Goal: Navigation & Orientation: Find specific page/section

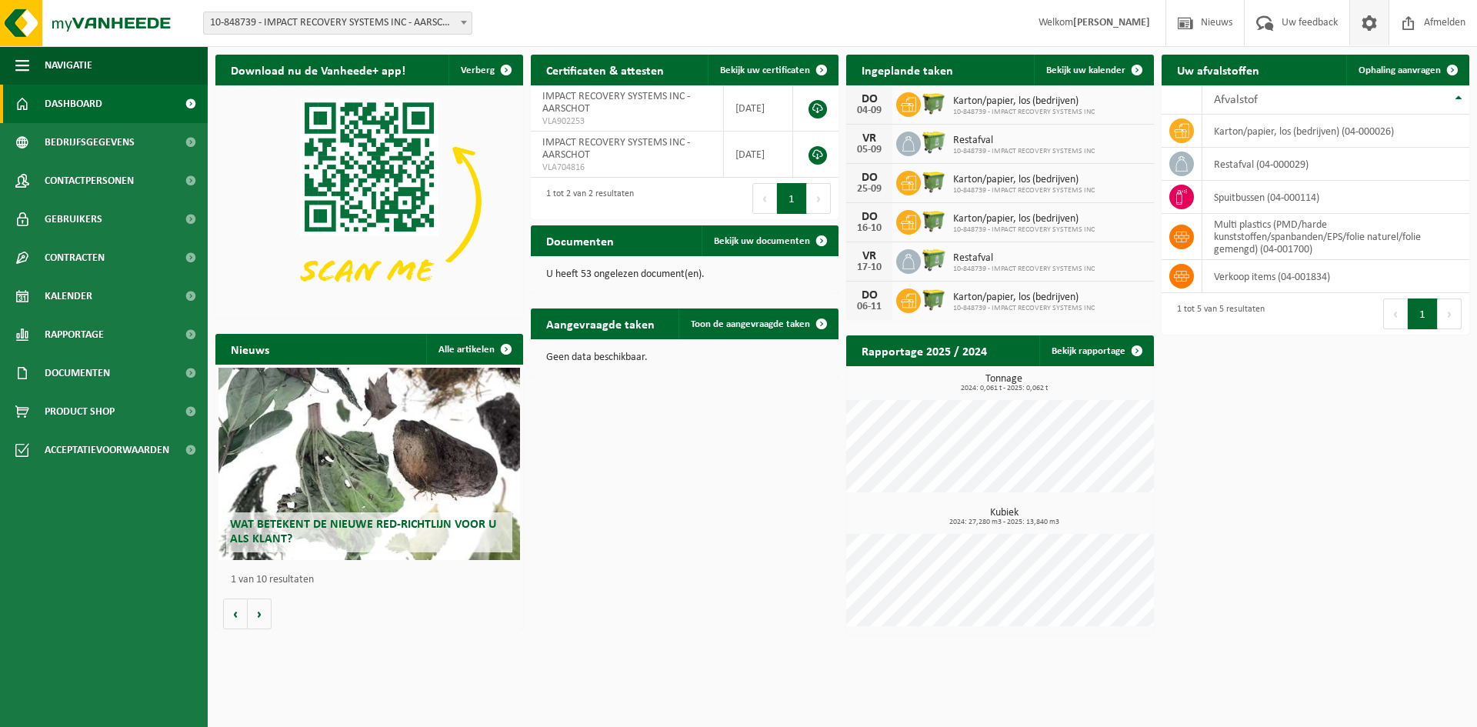
click at [1362, 22] on span at bounding box center [1369, 22] width 23 height 45
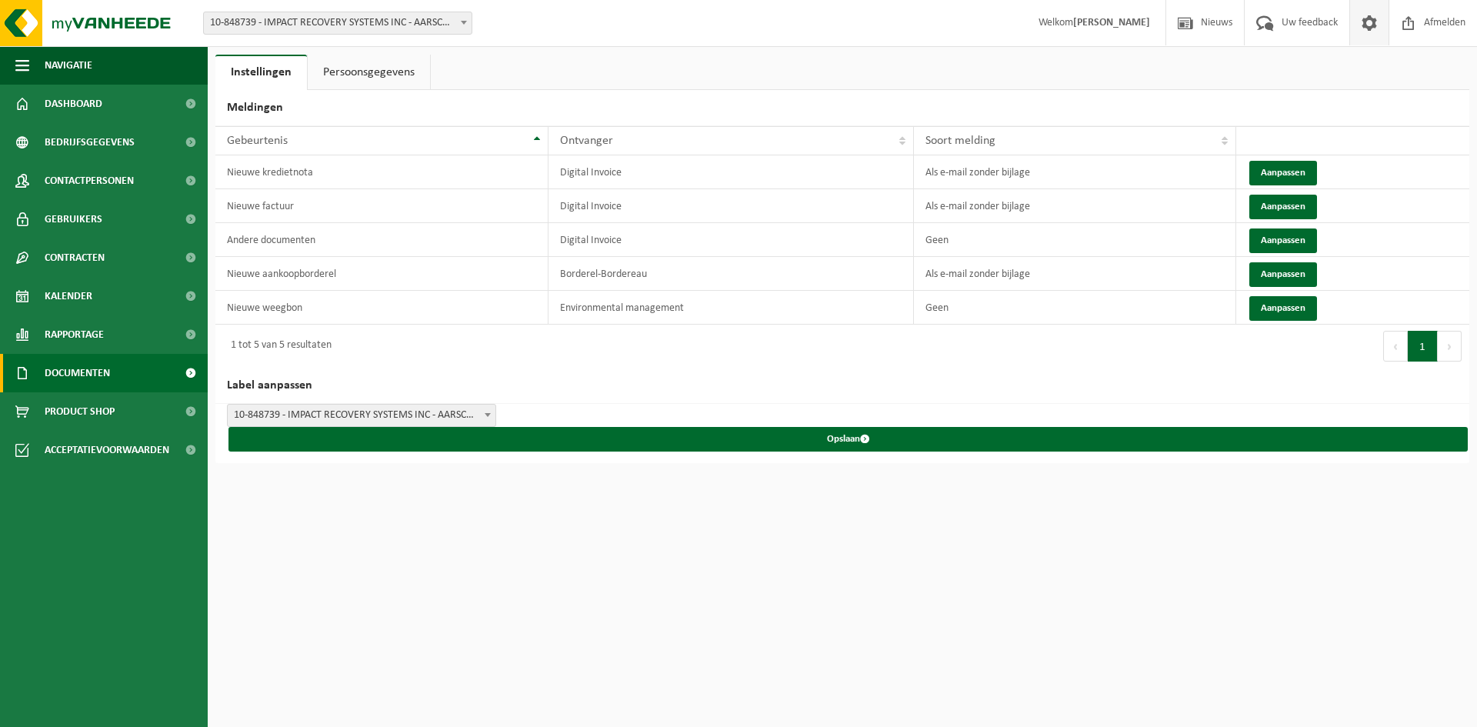
click at [87, 373] on span "Documenten" at bounding box center [77, 373] width 65 height 38
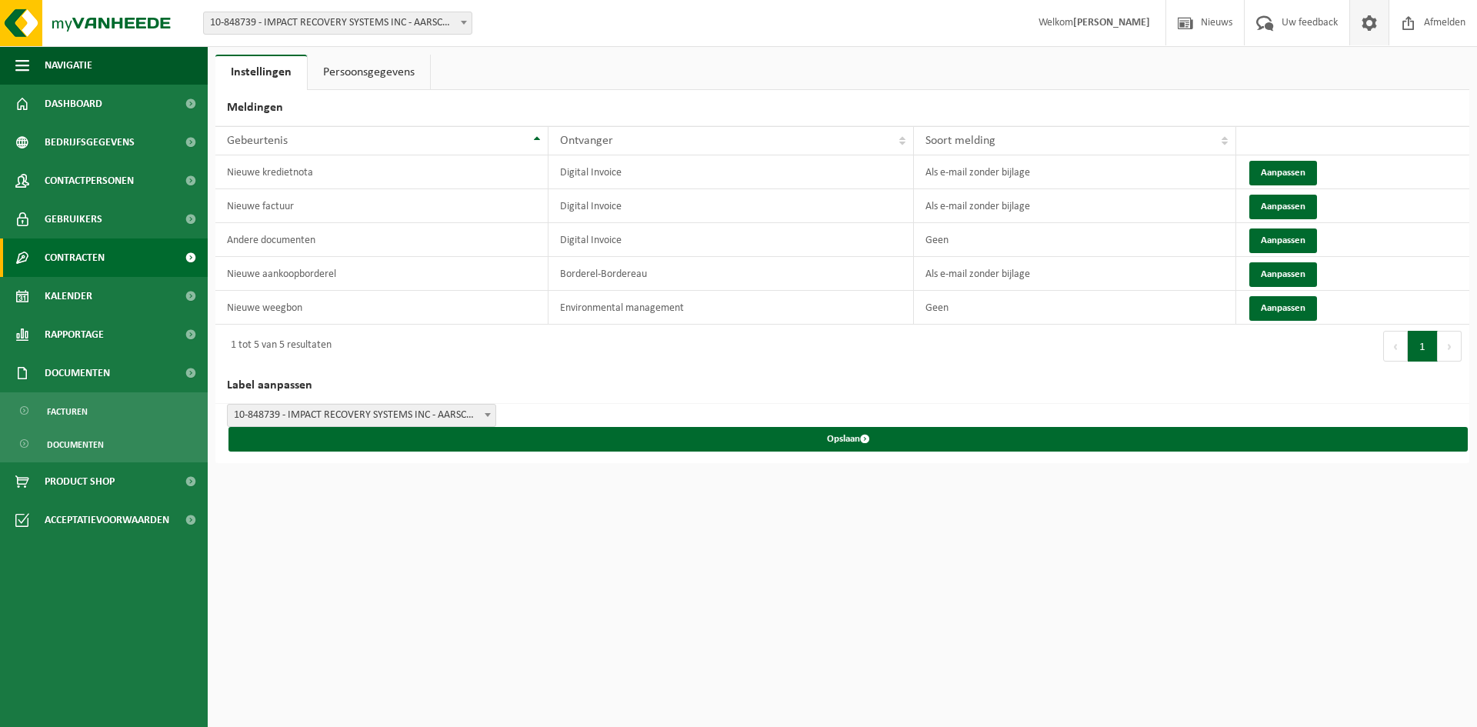
click at [67, 268] on span "Contracten" at bounding box center [75, 257] width 60 height 38
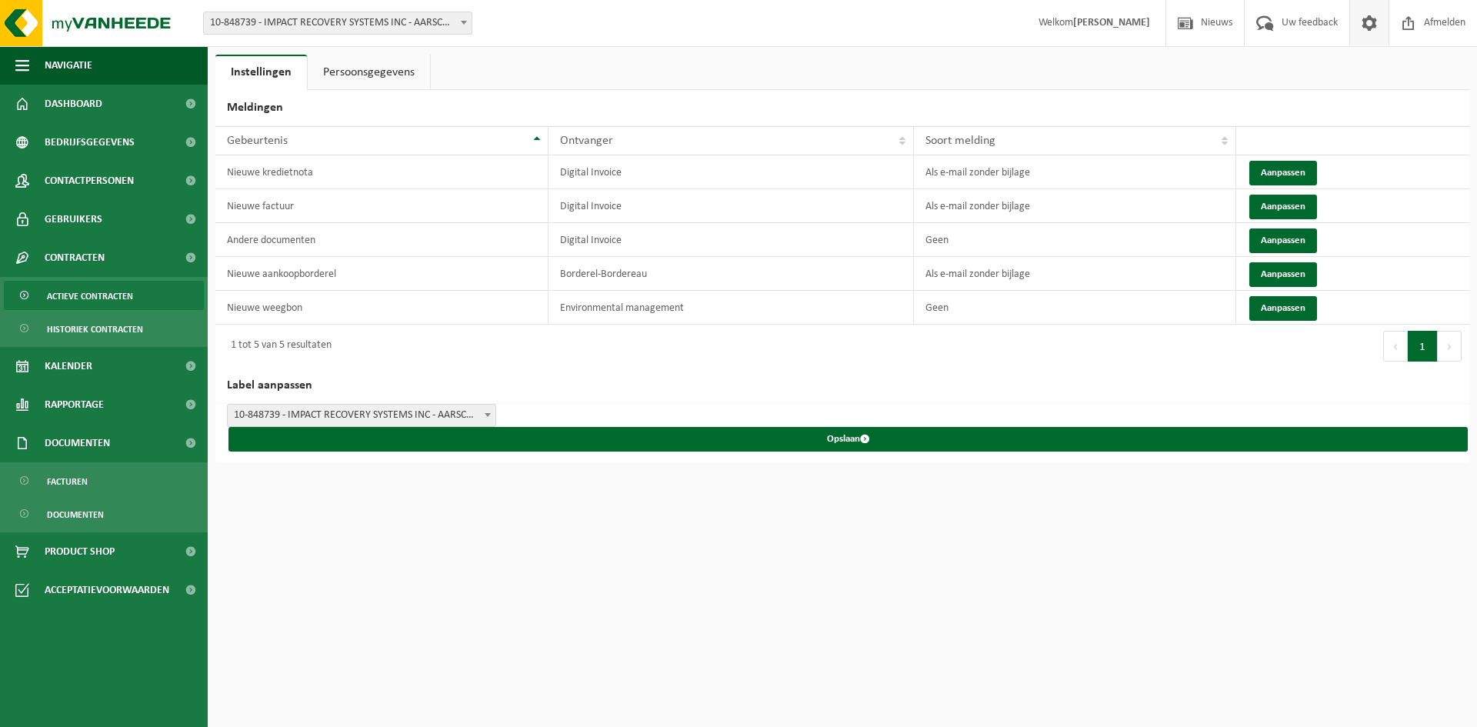
click at [68, 296] on span "Actieve contracten" at bounding box center [90, 296] width 86 height 29
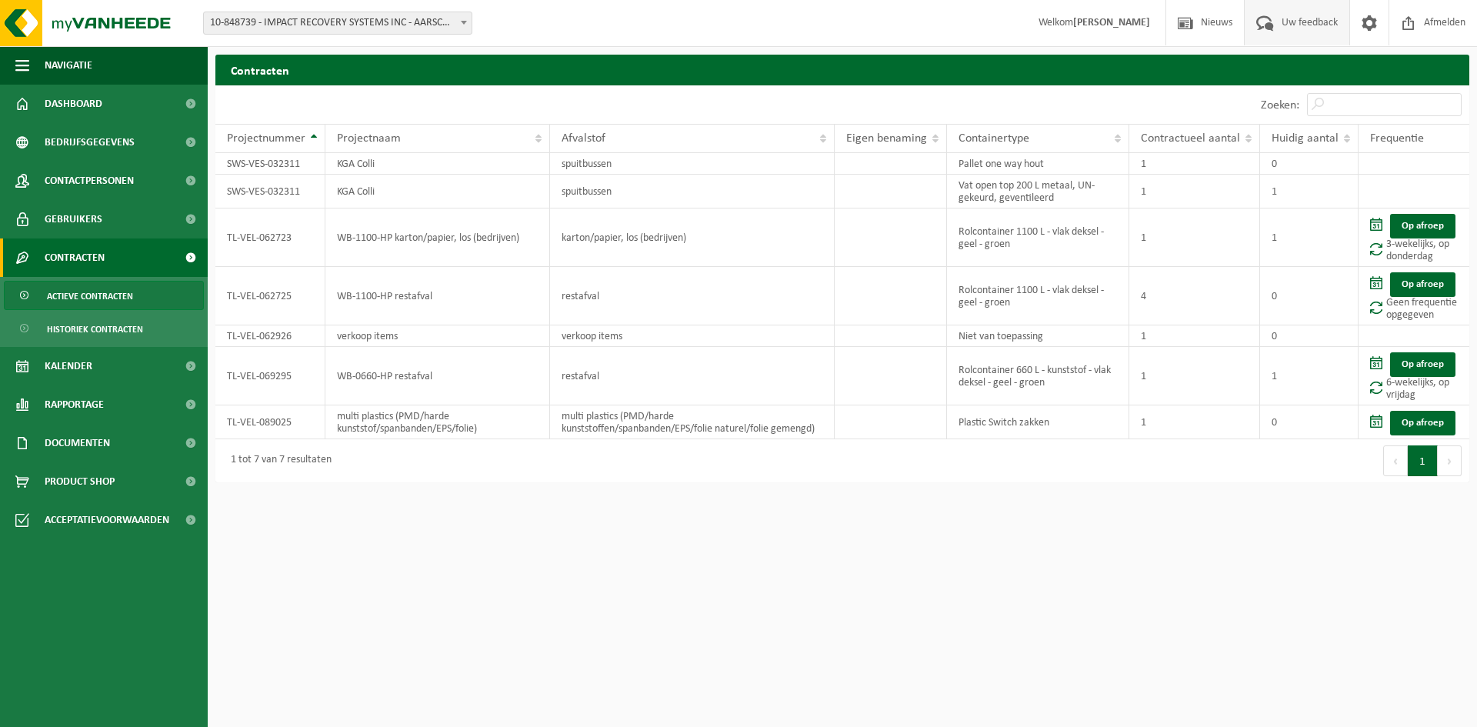
click at [1272, 18] on span at bounding box center [1264, 22] width 25 height 45
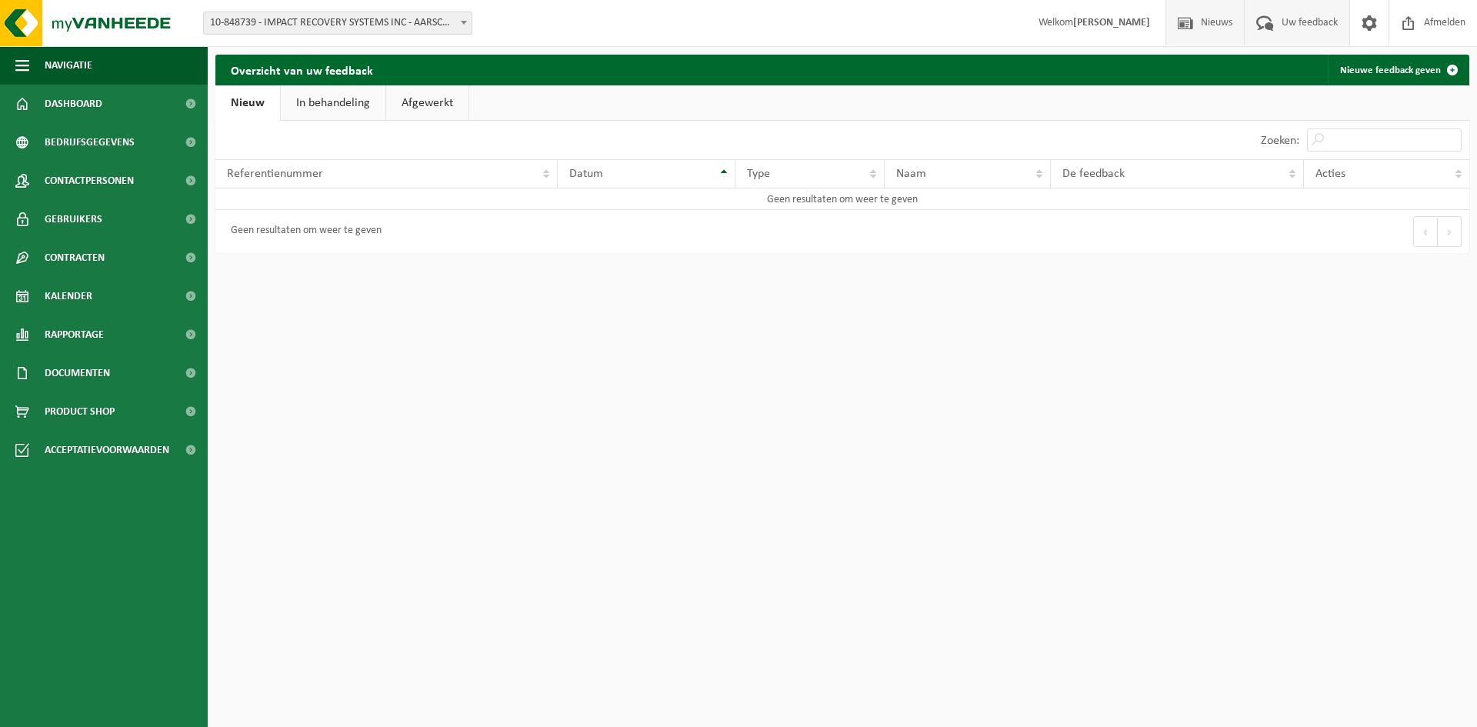
click at [1221, 25] on span "Nieuws" at bounding box center [1216, 22] width 39 height 45
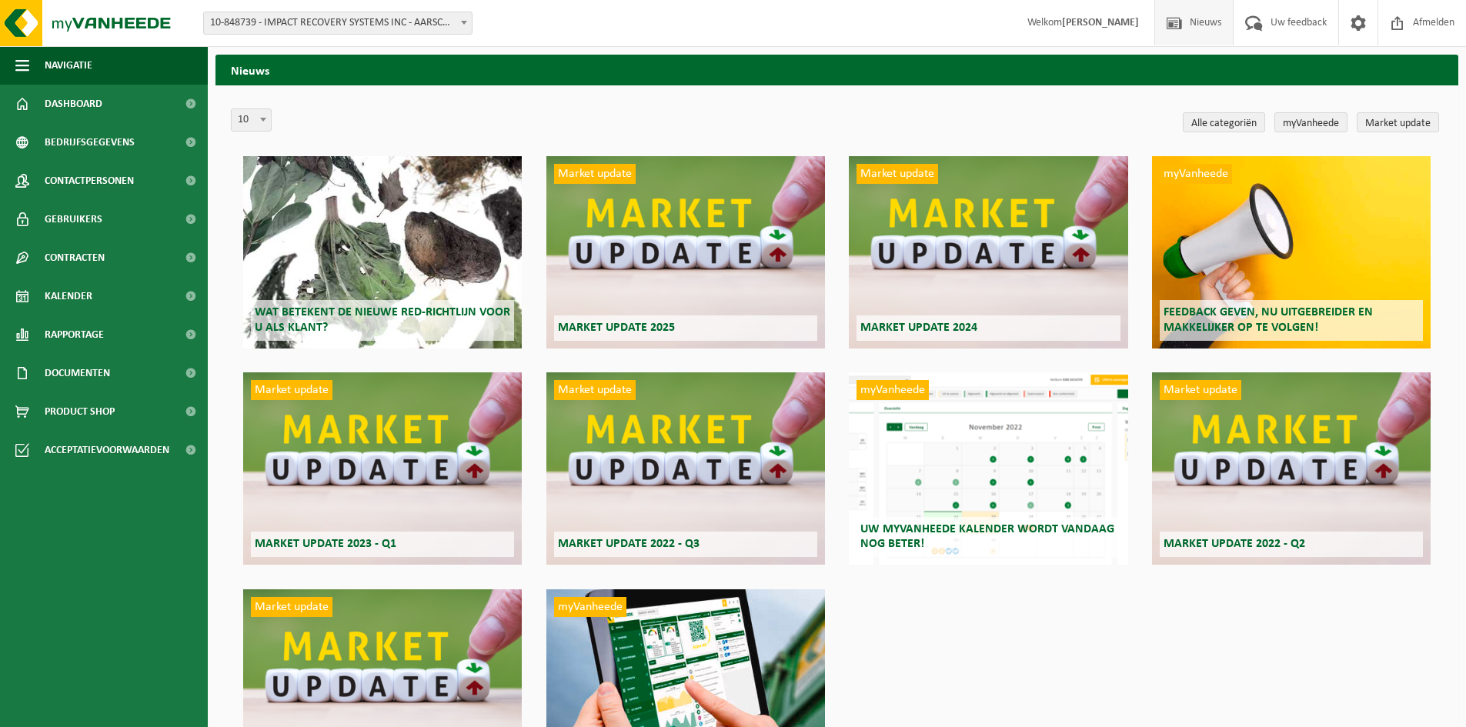
click at [1123, 30] on span "Welkom [PERSON_NAME]" at bounding box center [1083, 22] width 142 height 45
click at [1346, 18] on span at bounding box center [1357, 22] width 23 height 45
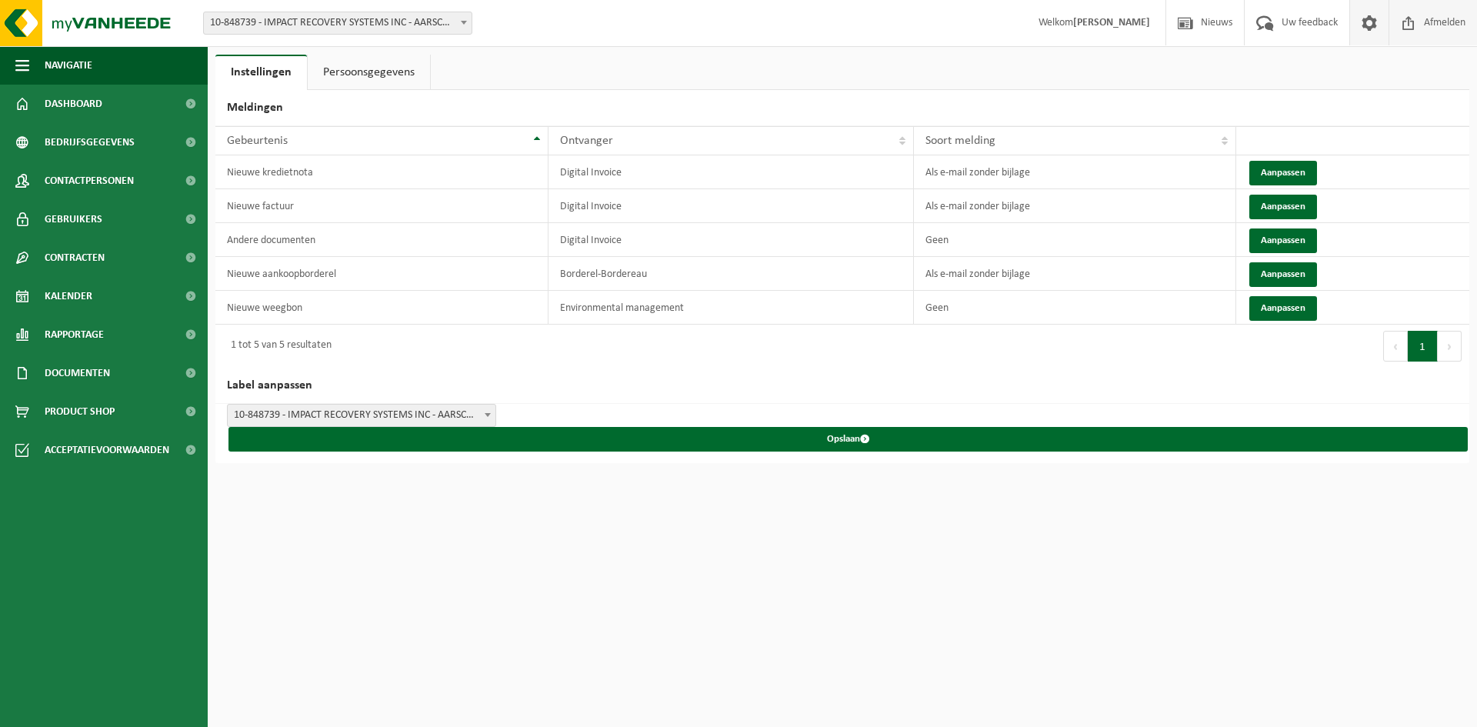
click at [1429, 15] on span "Afmelden" at bounding box center [1444, 22] width 49 height 45
